Goal: Task Accomplishment & Management: Manage account settings

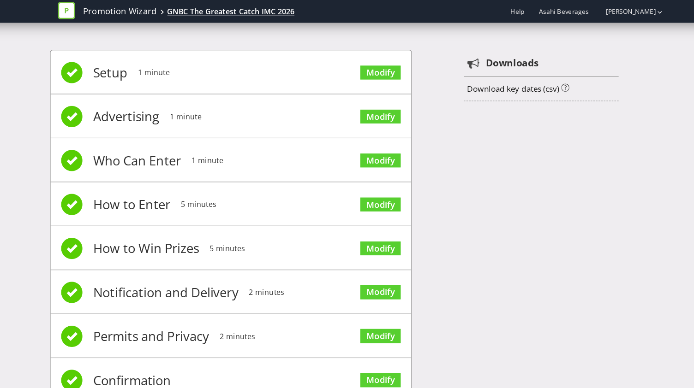
click at [215, 12] on div "GNBC The Greatest Catch IMC 2026" at bounding box center [234, 10] width 111 height 9
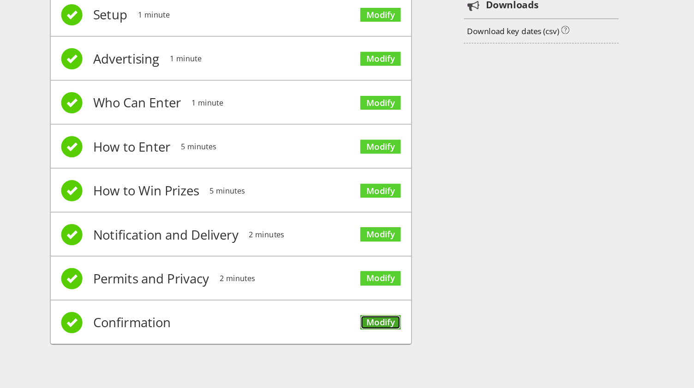
click at [358, 326] on link "Modify" at bounding box center [364, 331] width 35 height 12
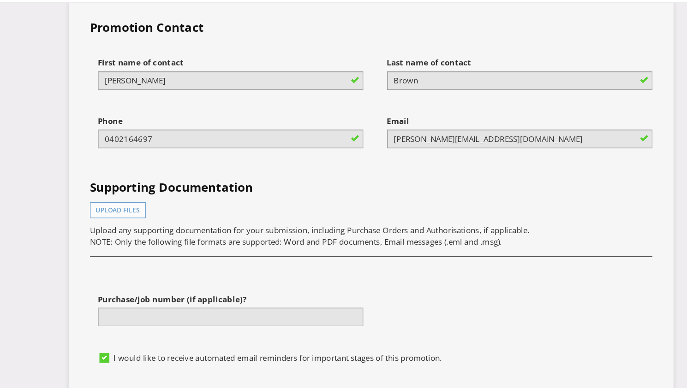
scroll to position [3350, 0]
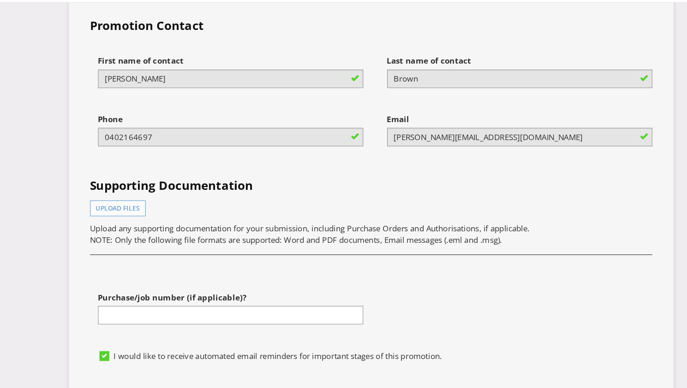
click at [257, 323] on div "First name of contact [PERSON_NAME] Last name of contact [PERSON_NAME] Phone [P…" at bounding box center [343, 222] width 503 height 256
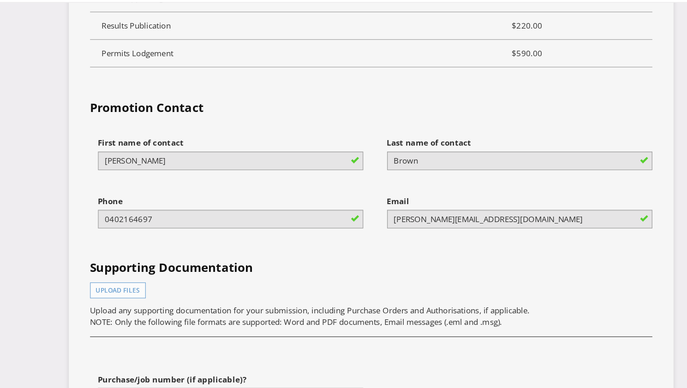
scroll to position [3420, 0]
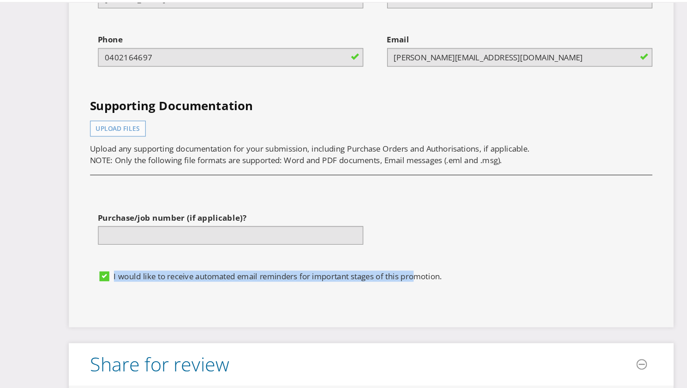
drag, startPoint x: 386, startPoint y: 240, endPoint x: 273, endPoint y: 308, distance: 132.4
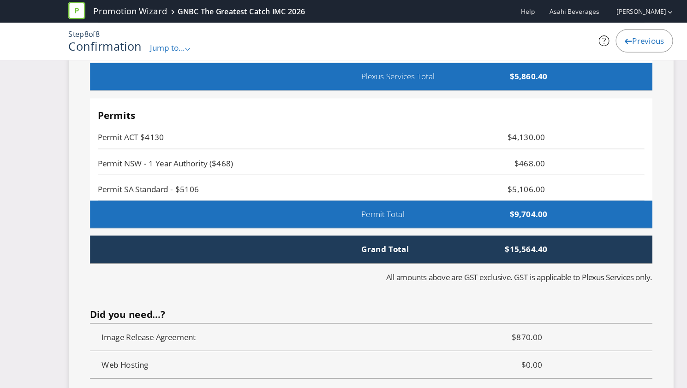
scroll to position [2985, 0]
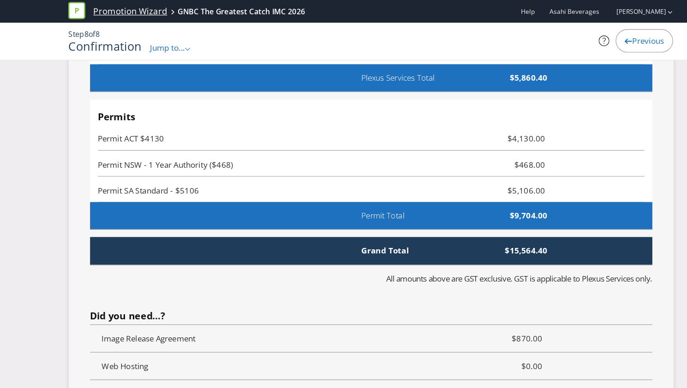
click at [124, 9] on link "Promotion Wizard" at bounding box center [134, 10] width 64 height 11
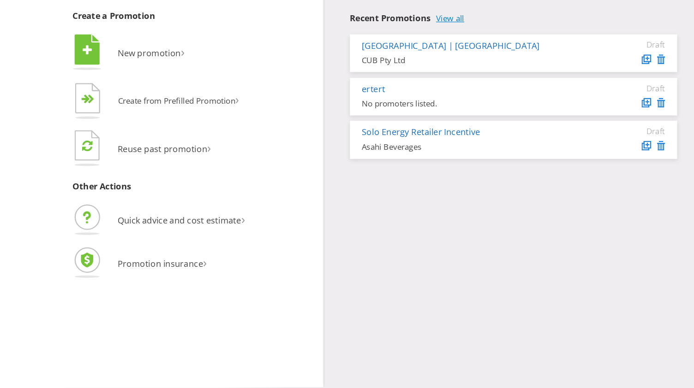
click at [410, 66] on link "View all" at bounding box center [412, 66] width 24 height 8
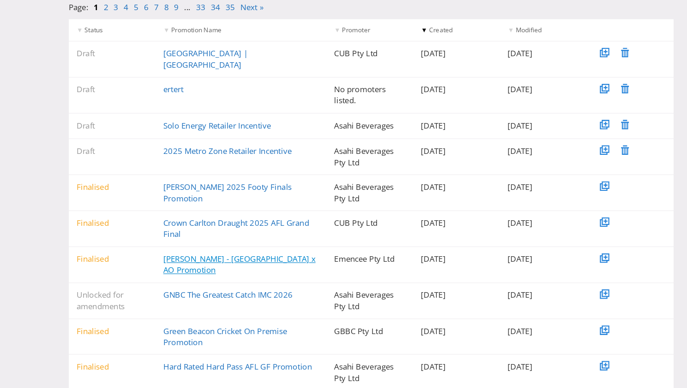
scroll to position [90, 0]
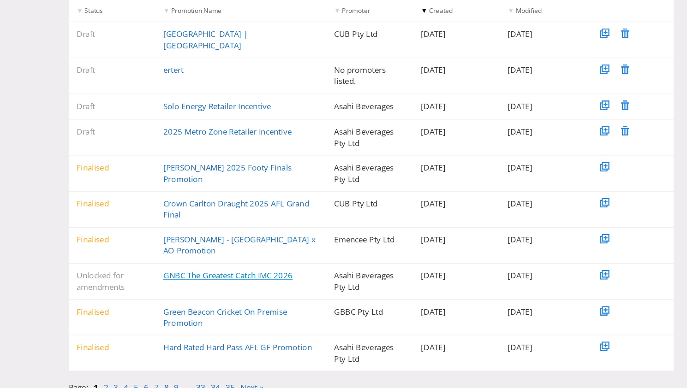
click at [214, 285] on link "GNBC The Greatest Catch IMC 2026" at bounding box center [219, 289] width 113 height 9
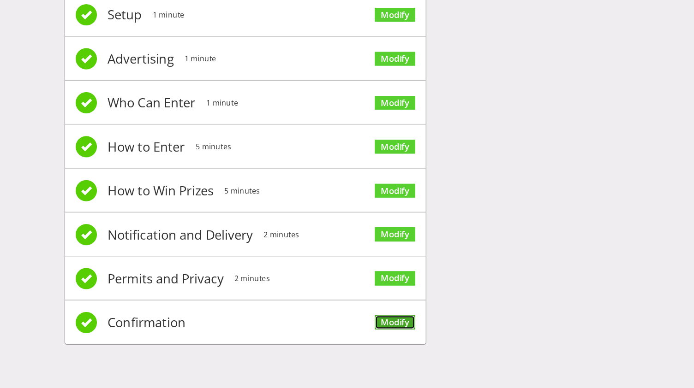
click at [360, 332] on link "Modify" at bounding box center [364, 331] width 35 height 12
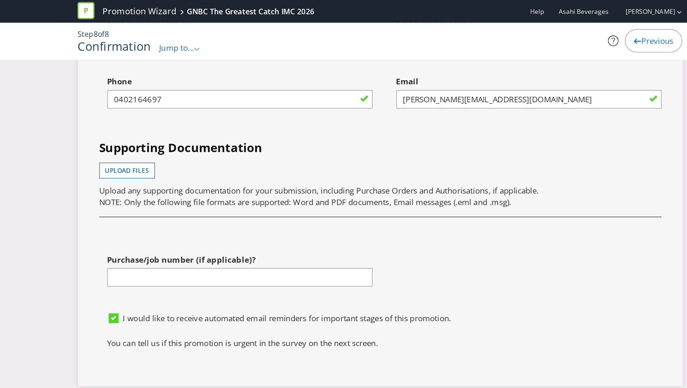
scroll to position [3433, 0]
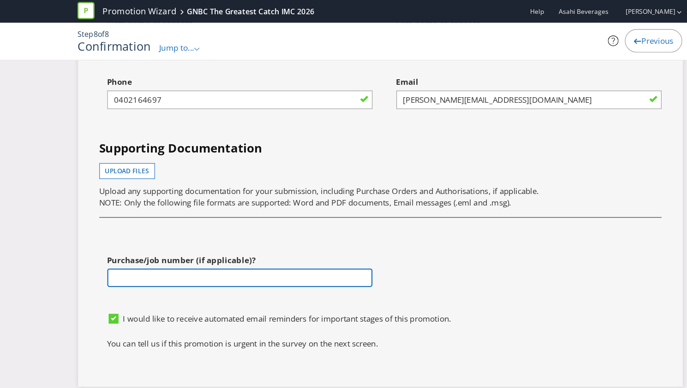
click at [271, 241] on input "text" at bounding box center [221, 242] width 231 height 16
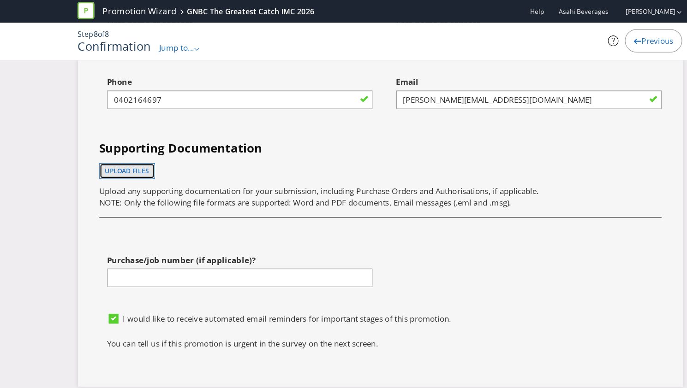
click at [107, 148] on span "Upload files" at bounding box center [123, 149] width 38 height 8
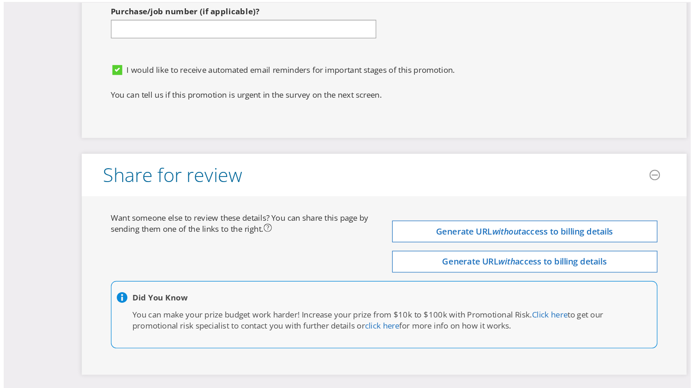
scroll to position [3656, 0]
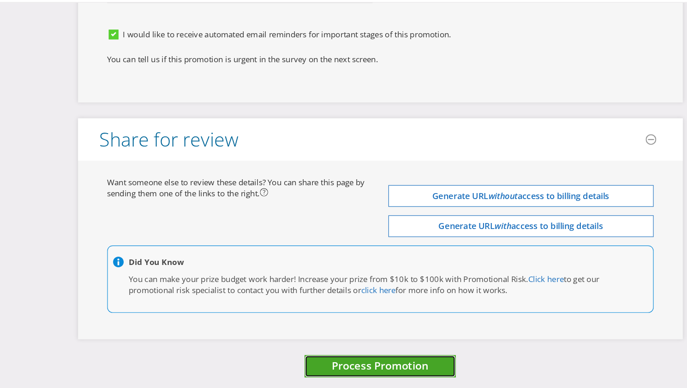
click at [289, 360] on button "Process Promotion" at bounding box center [343, 369] width 131 height 20
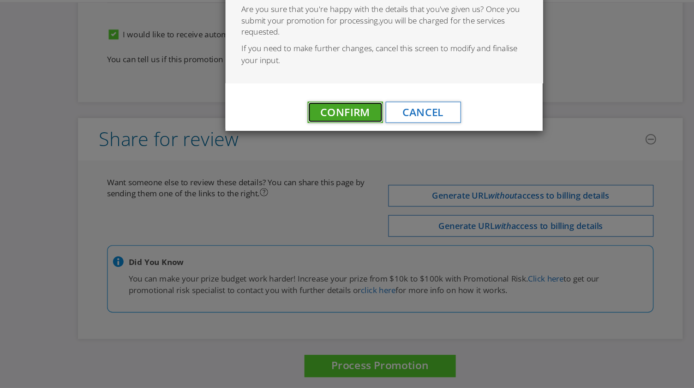
click at [313, 147] on span "Confirm" at bounding box center [312, 148] width 43 height 12
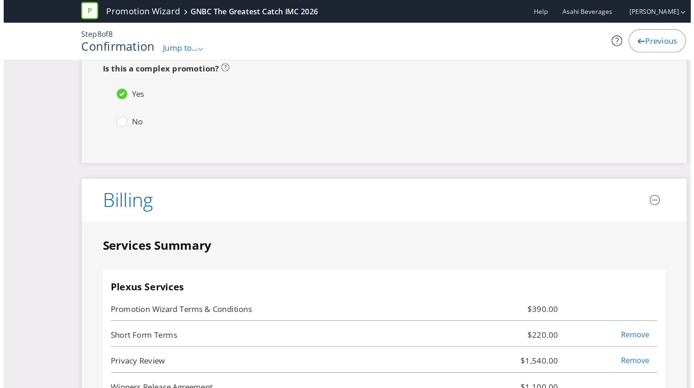
scroll to position [0, 0]
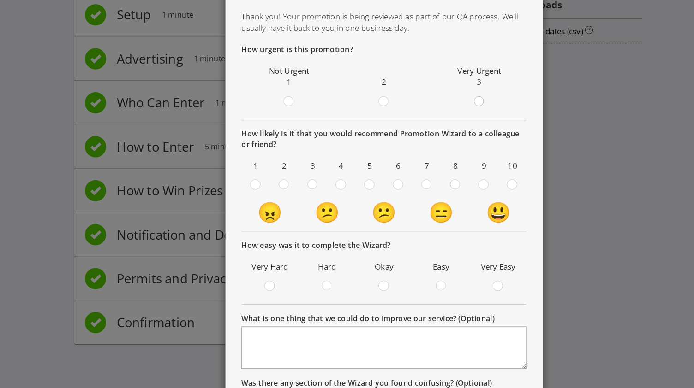
click at [427, 136] on div at bounding box center [429, 135] width 5 height 5
click at [0, 0] on input "radio" at bounding box center [0, 0] width 0 height 0
click at [355, 210] on circle at bounding box center [359, 211] width 8 height 8
click at [0, 0] on input "radio" at bounding box center [0, 0] width 0 height 0
click at [344, 296] on div at bounding box center [346, 296] width 5 height 5
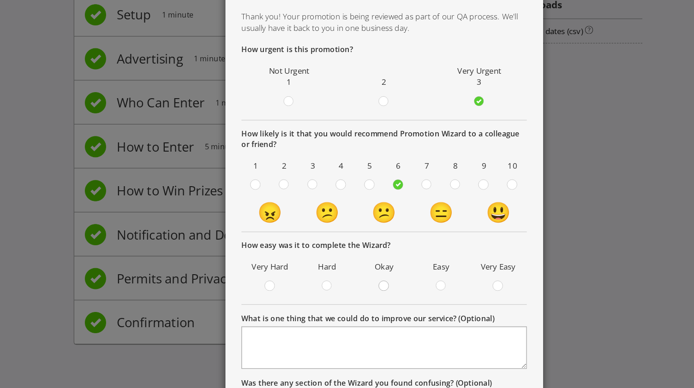
click at [0, 0] on input "radio" at bounding box center [0, 0] width 0 height 0
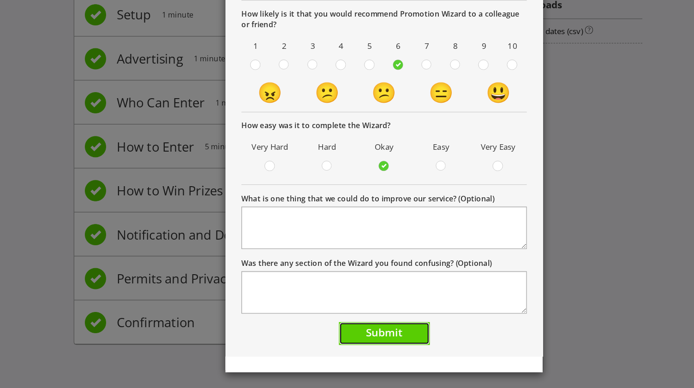
click at [341, 335] on span "Submit" at bounding box center [347, 339] width 32 height 12
